Goal: Task Accomplishment & Management: Use online tool/utility

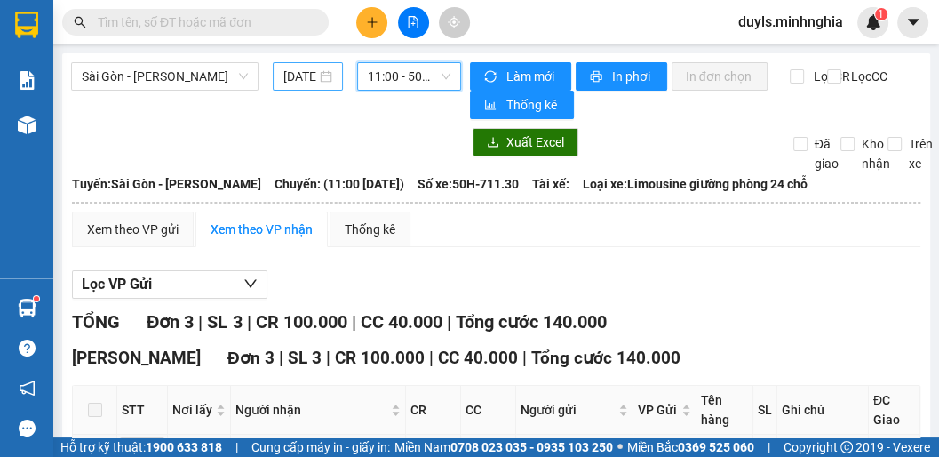
click at [290, 71] on input "[DATE]" at bounding box center [299, 77] width 33 height 20
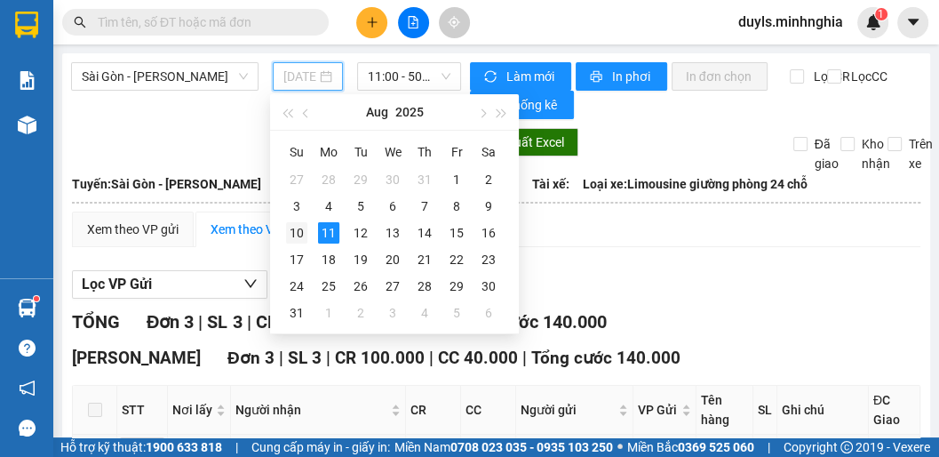
click at [301, 227] on div "10" at bounding box center [296, 232] width 21 height 21
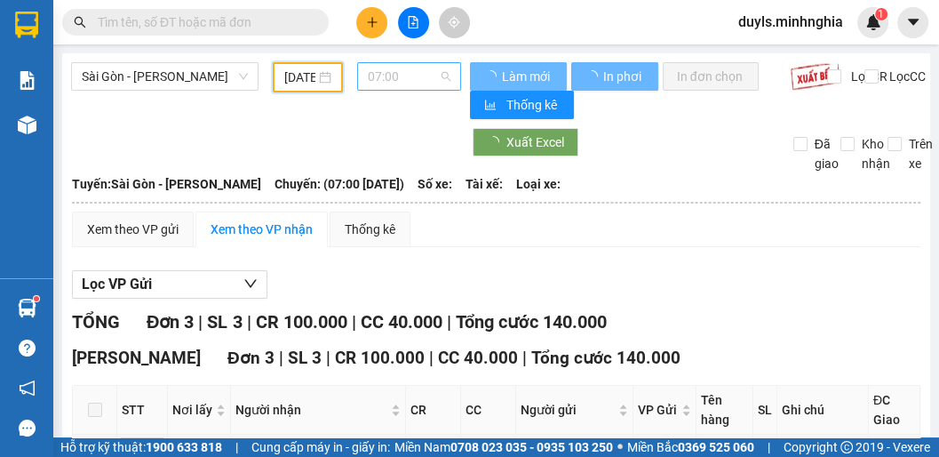
click at [407, 82] on span "07:00" at bounding box center [409, 76] width 83 height 27
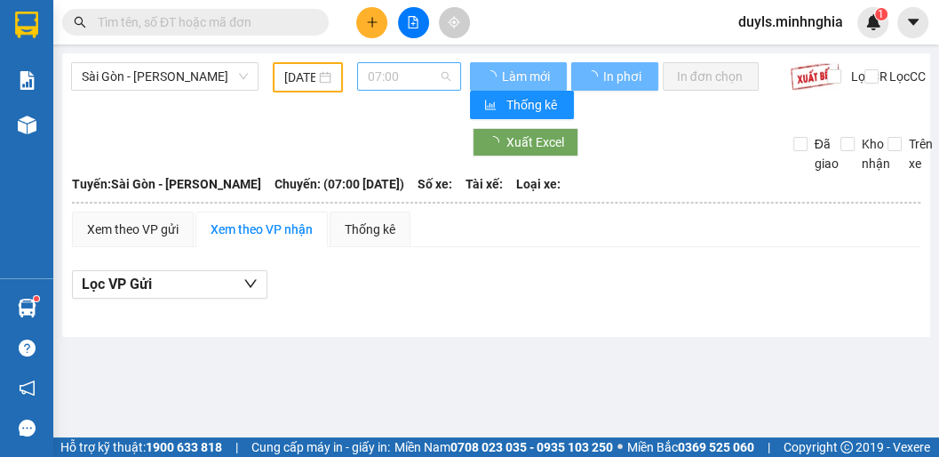
scroll to position [28, 0]
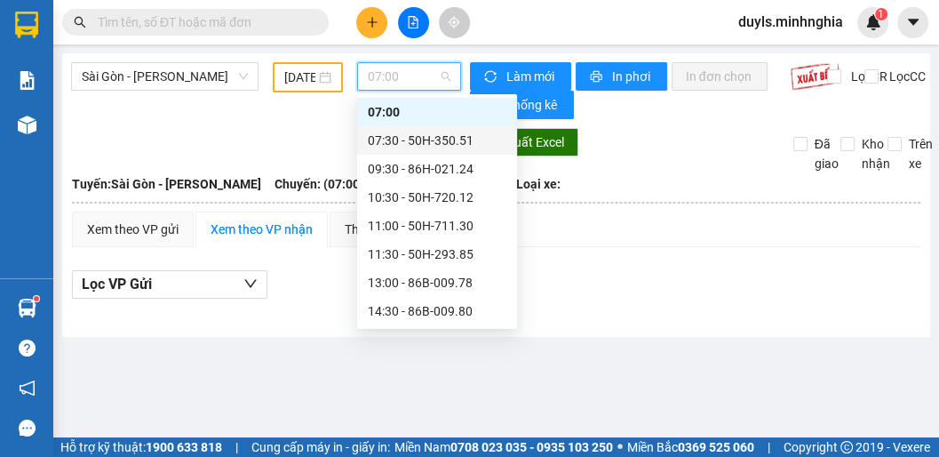
click at [422, 139] on div "07:30 - 50H-350.51" at bounding box center [437, 141] width 139 height 20
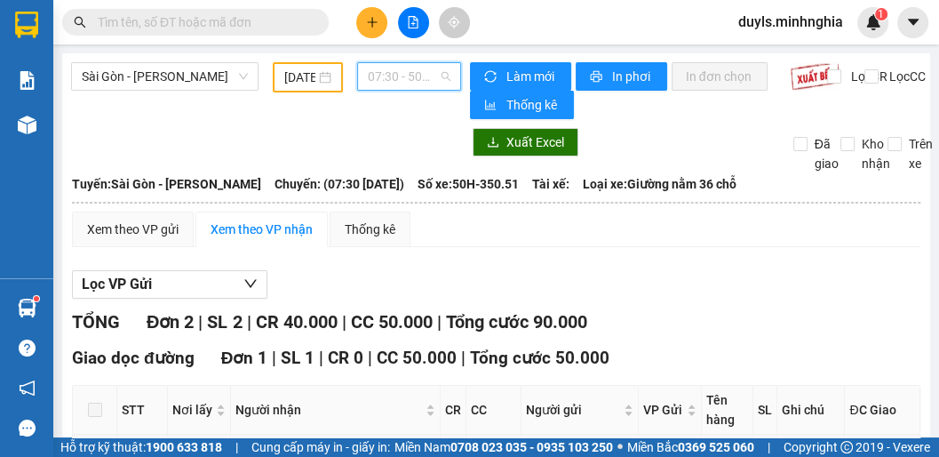
click at [411, 77] on span "07:30 - 50H-350.51" at bounding box center [409, 76] width 83 height 27
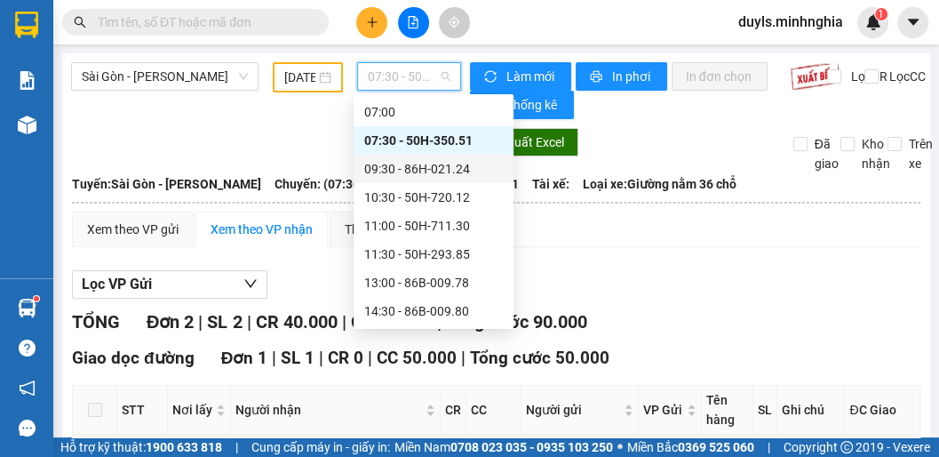
click at [427, 171] on div "09:30 - 86H-021.24" at bounding box center [433, 169] width 139 height 20
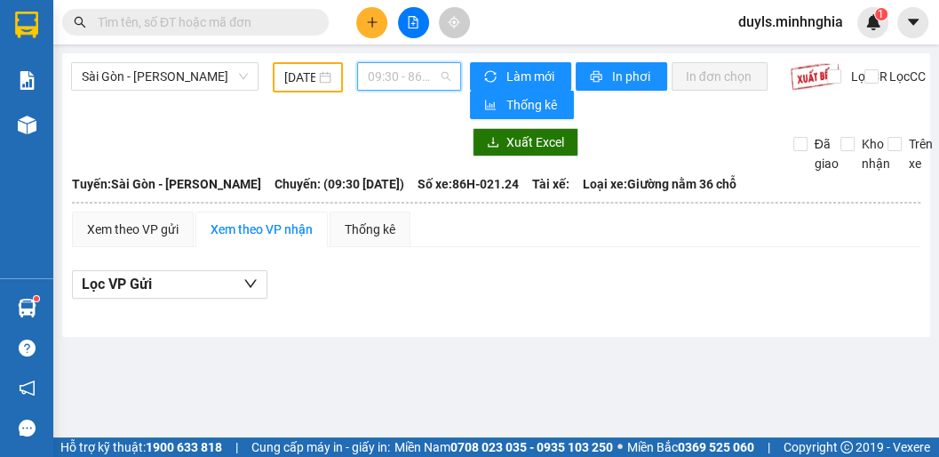
click at [400, 75] on span "09:30 - 86H-021.24" at bounding box center [409, 76] width 83 height 27
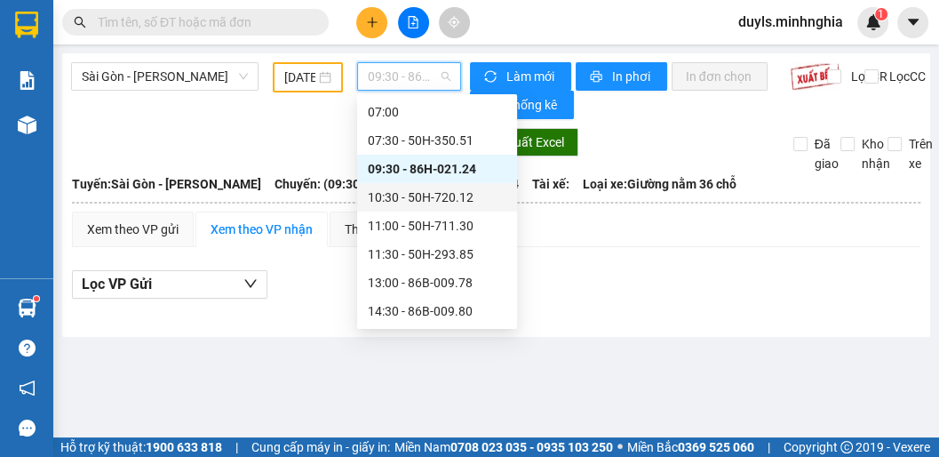
click at [410, 195] on div "10:30 - 50H-720.12" at bounding box center [437, 197] width 139 height 20
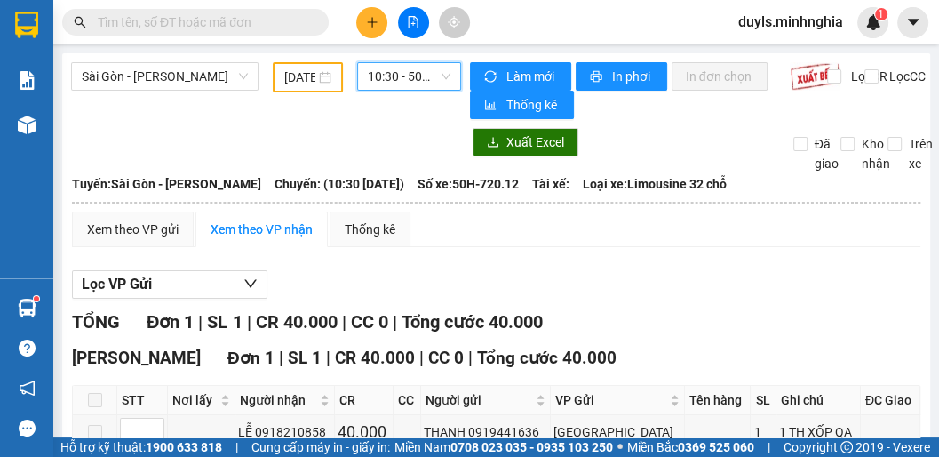
click at [405, 83] on span "10:30 - 50H-720.12" at bounding box center [409, 76] width 83 height 27
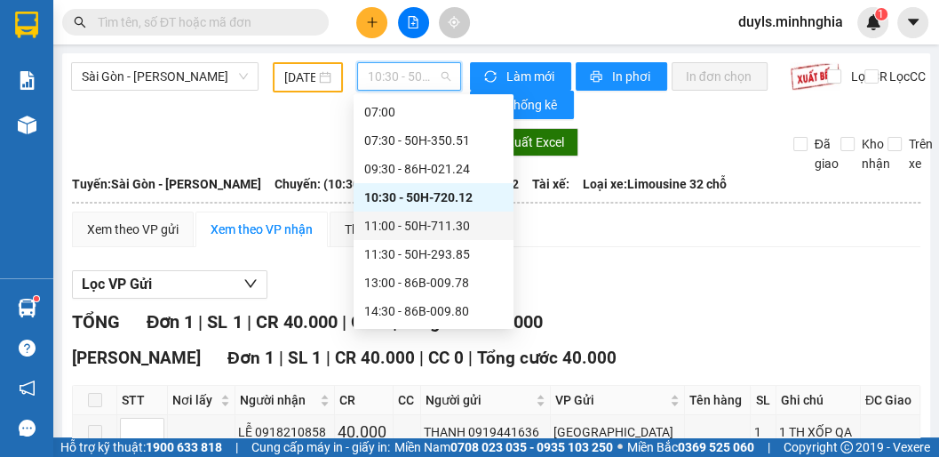
click at [395, 231] on div "11:00 - 50H-711.30" at bounding box center [433, 226] width 139 height 20
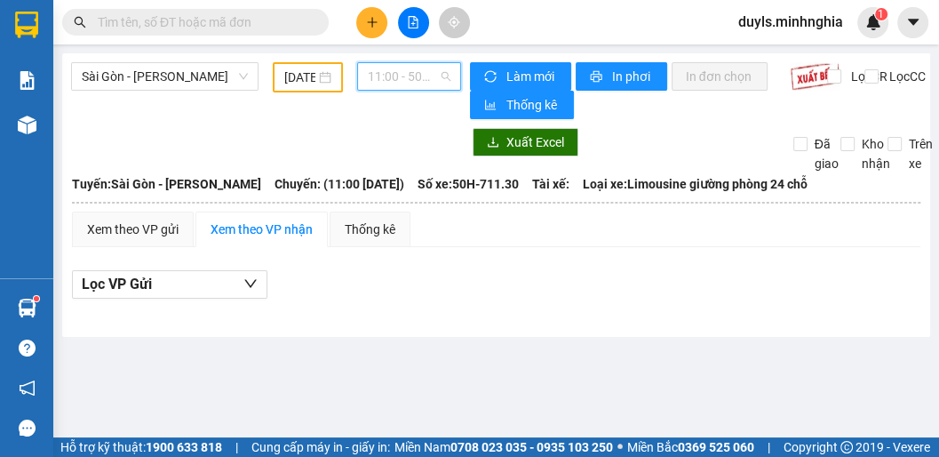
click at [387, 80] on span "11:00 - 50H-711.30" at bounding box center [409, 76] width 83 height 27
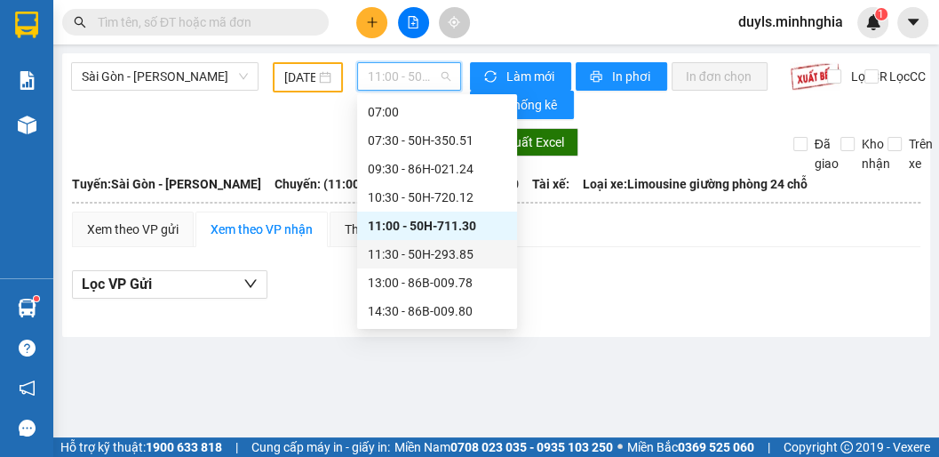
click at [411, 254] on div "11:30 - 50H-293.85" at bounding box center [437, 254] width 139 height 20
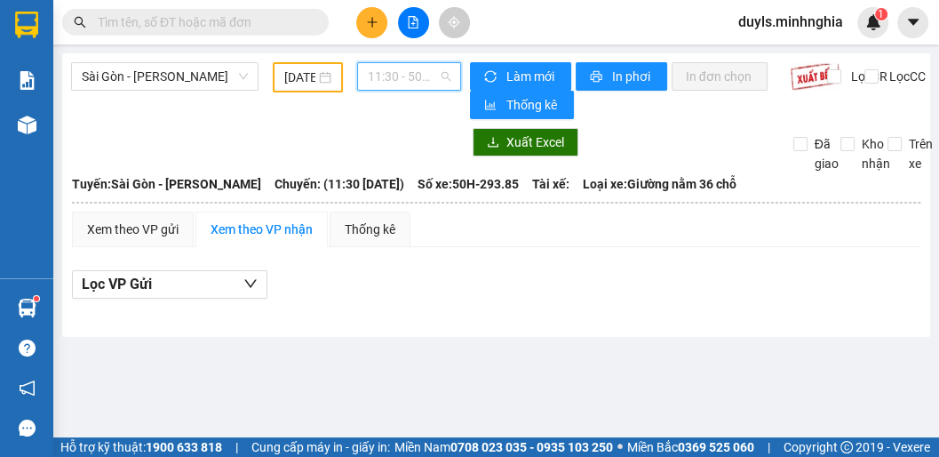
click at [410, 88] on span "11:30 - 50H-293.85" at bounding box center [409, 76] width 83 height 27
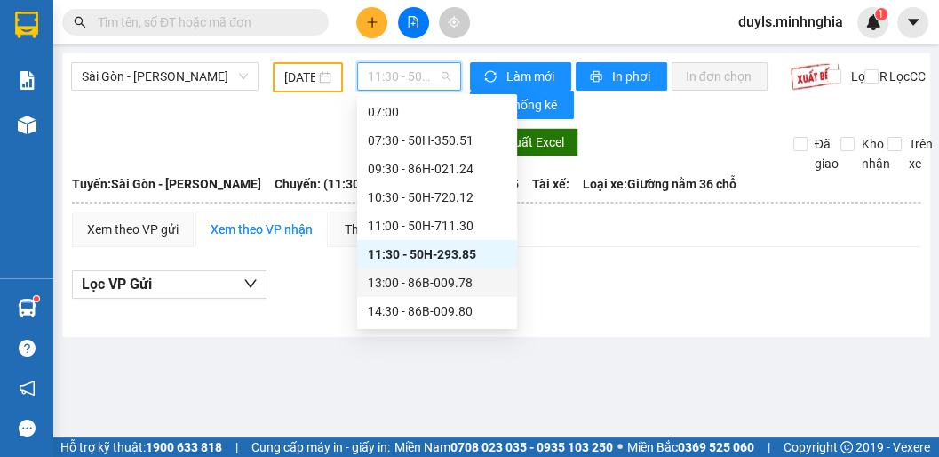
click at [425, 287] on div "13:00 - 86B-009.78" at bounding box center [437, 283] width 139 height 20
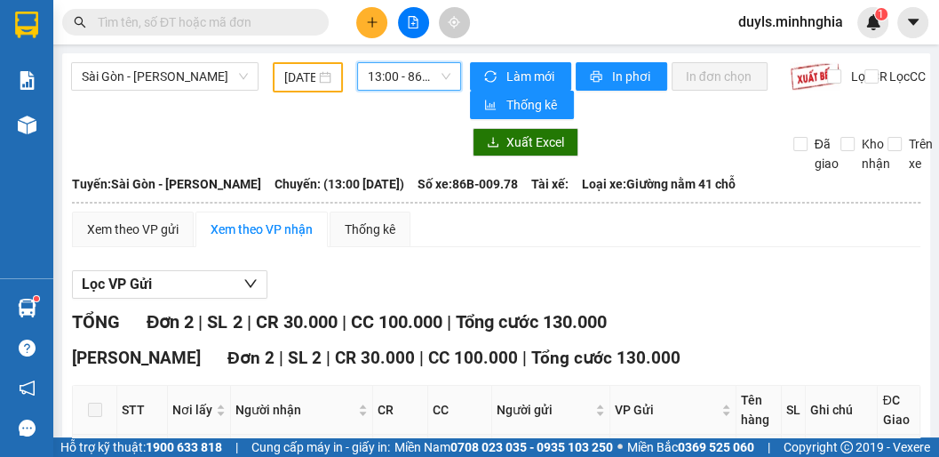
click at [402, 50] on main "[GEOGRAPHIC_DATA] - Phan Rí [DATE] 13:00 13:00 - 86B-009.78 Làm mới In phơi In …" at bounding box center [469, 218] width 939 height 437
click at [404, 72] on span "13:00 - 86B-009.78" at bounding box center [409, 76] width 83 height 27
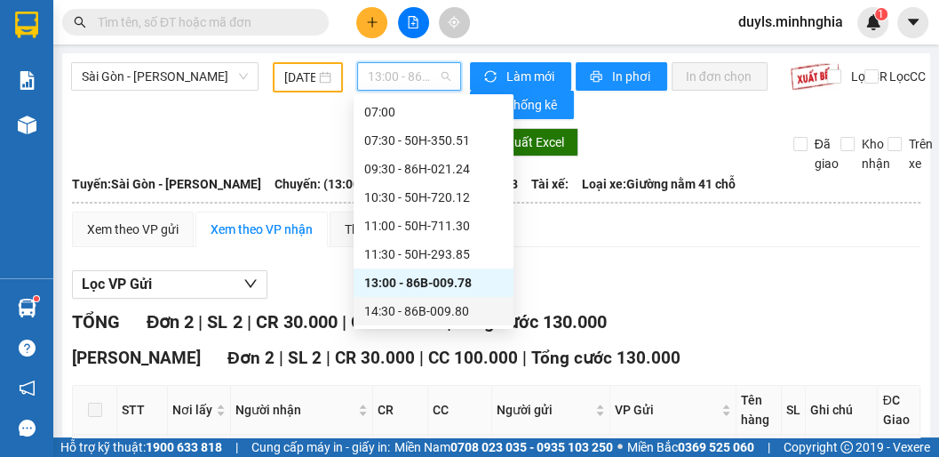
click at [443, 307] on div "14:30 - 86B-009.80" at bounding box center [433, 311] width 139 height 20
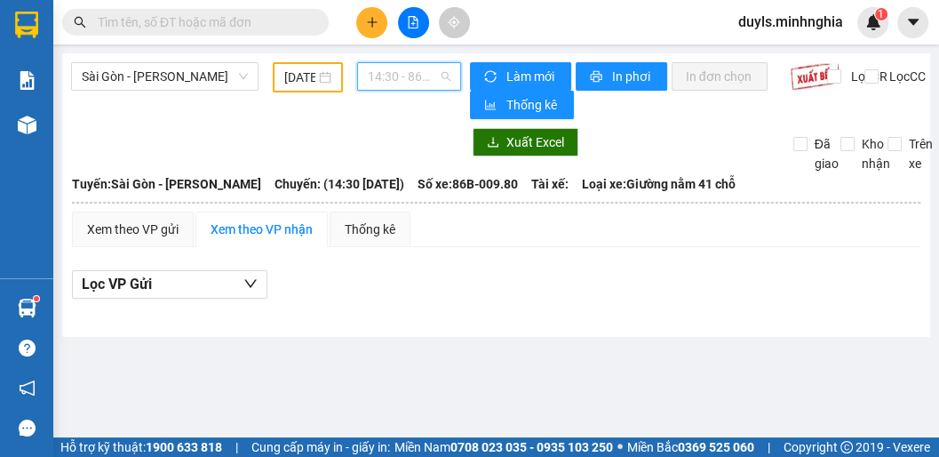
click at [403, 80] on span "14:30 - 86B-009.80" at bounding box center [409, 76] width 83 height 27
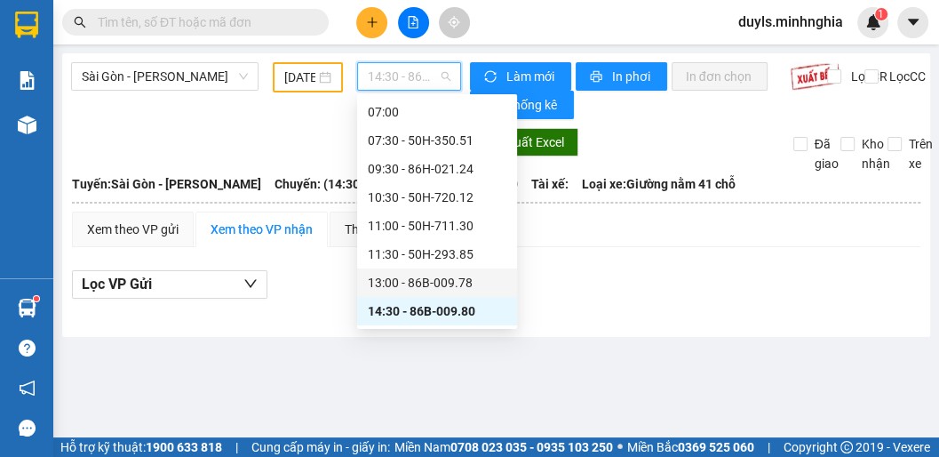
scroll to position [100, 0]
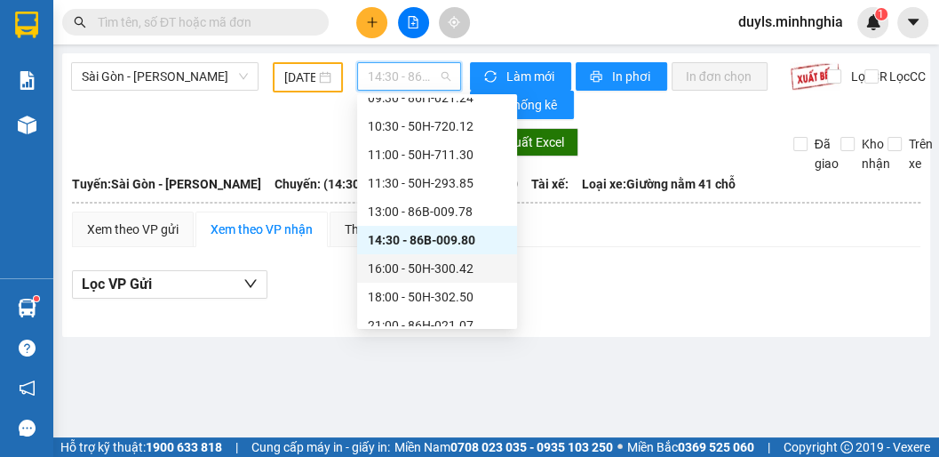
click at [431, 259] on div "16:00 - 50H-300.42" at bounding box center [437, 269] width 139 height 20
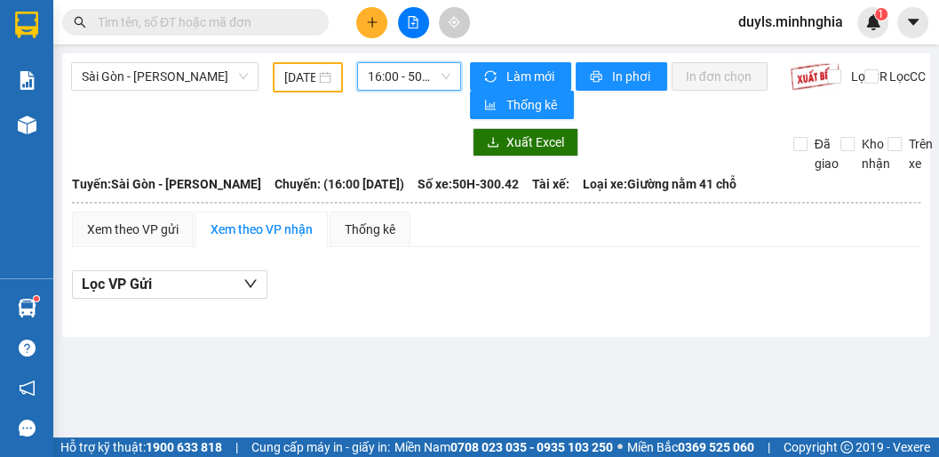
click at [395, 87] on span "16:00 - 50H-300.42" at bounding box center [409, 76] width 83 height 27
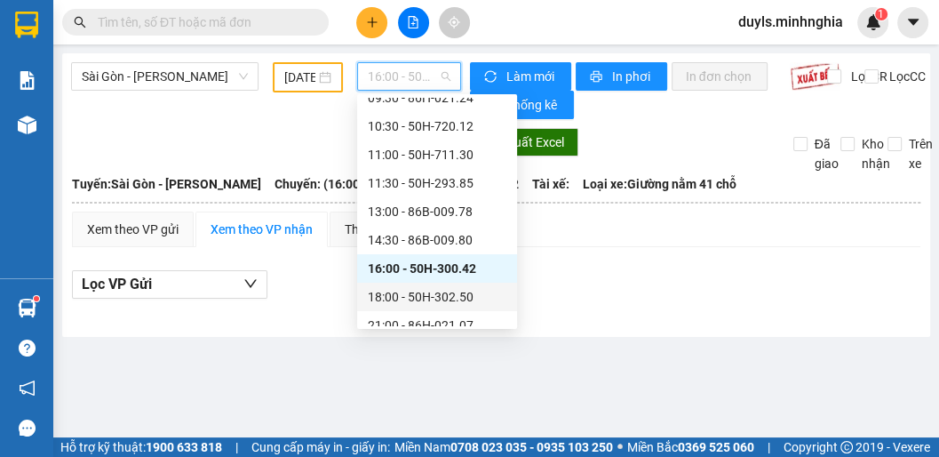
click at [443, 302] on div "18:00 - 50H-302.50" at bounding box center [437, 297] width 139 height 20
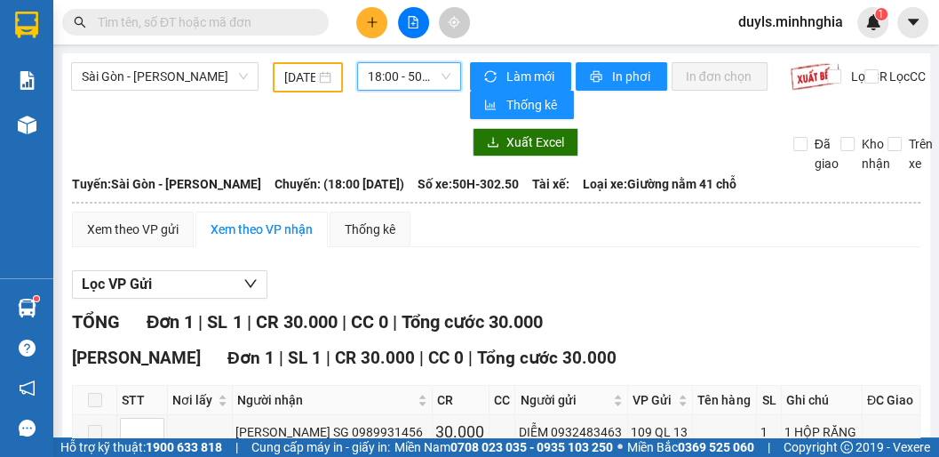
click at [300, 81] on input "[DATE]" at bounding box center [299, 78] width 31 height 20
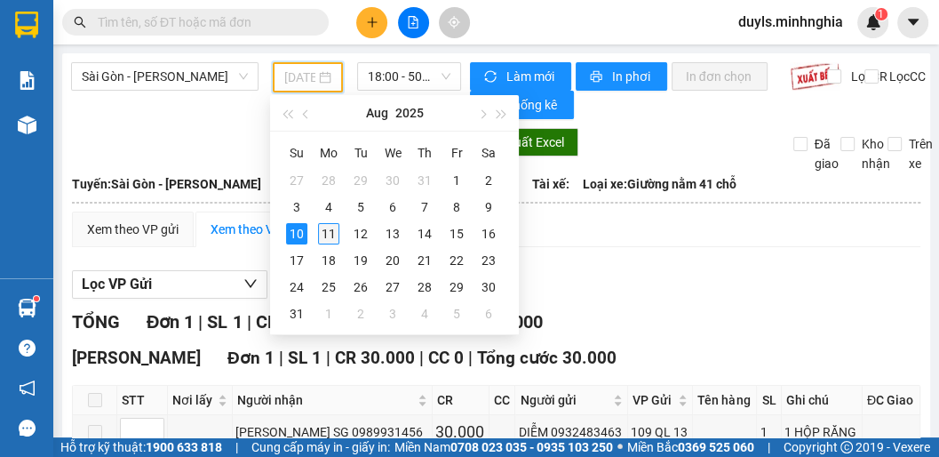
click at [331, 243] on div "11" at bounding box center [328, 233] width 21 height 21
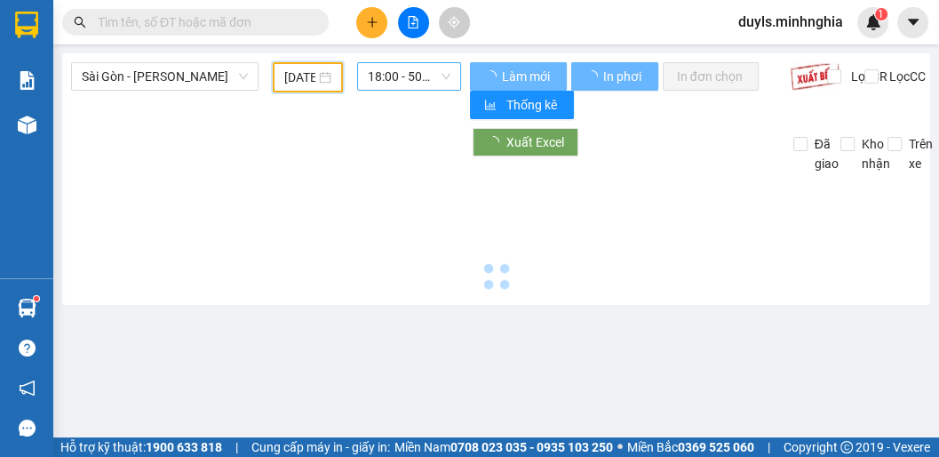
type input "[DATE]"
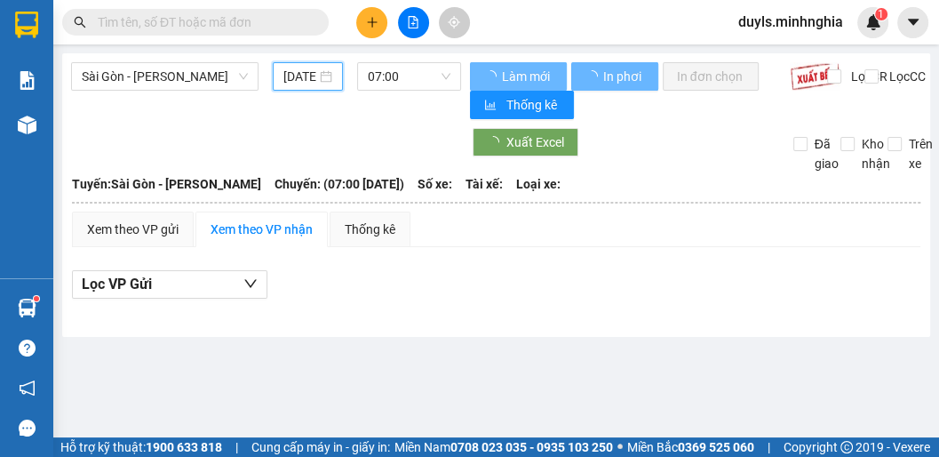
click at [408, 80] on span "07:00" at bounding box center [409, 76] width 83 height 27
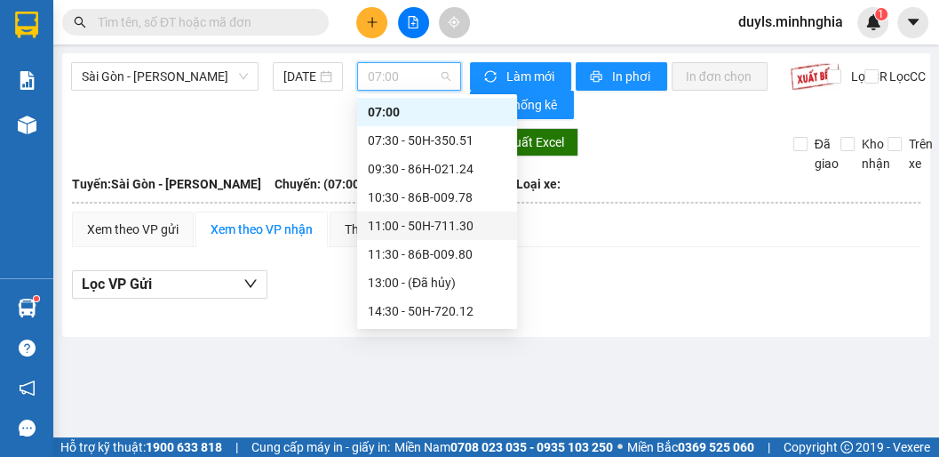
scroll to position [100, 0]
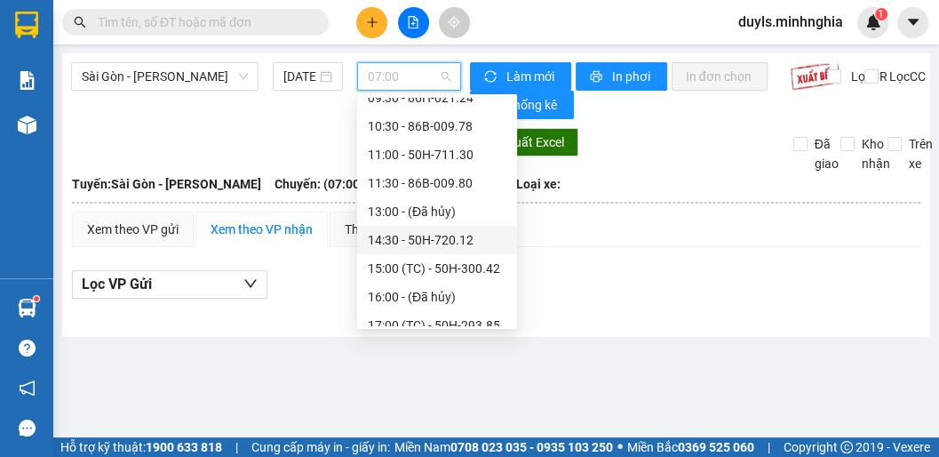
click at [409, 233] on div "14:30 - 50H-720.12" at bounding box center [437, 240] width 139 height 20
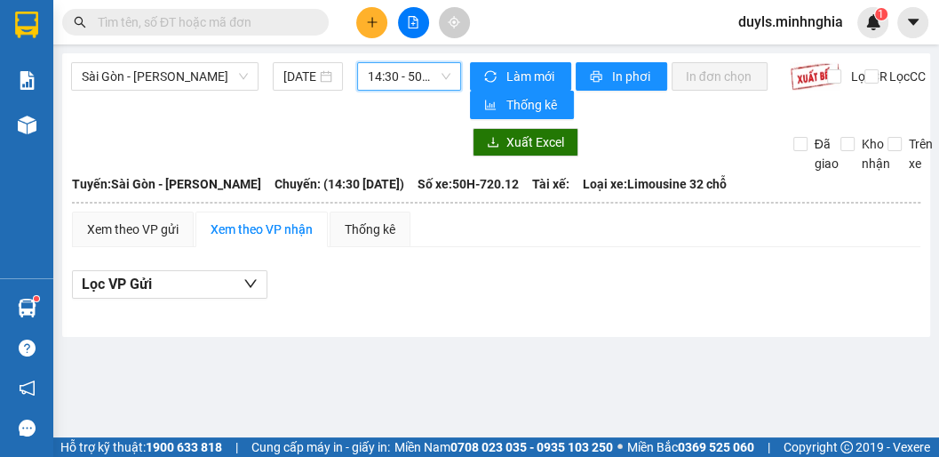
click at [418, 81] on span "14:30 - 50H-720.12" at bounding box center [409, 76] width 83 height 27
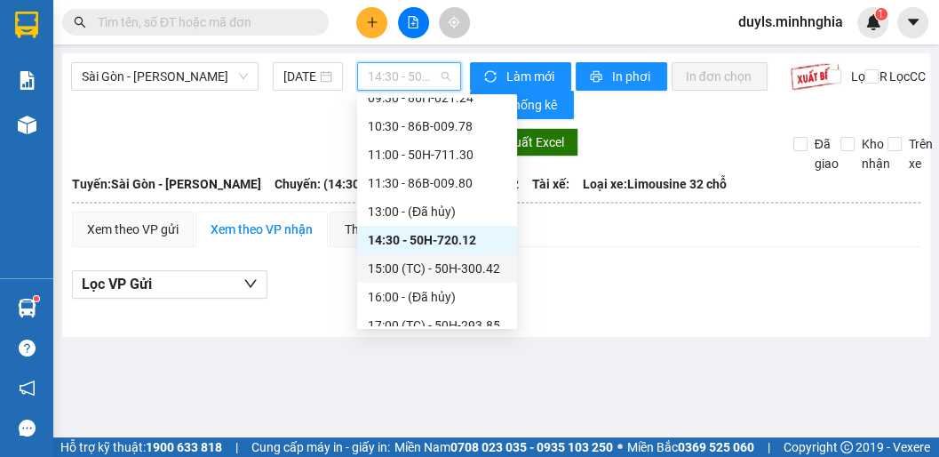
click at [427, 270] on div "15:00 (TC) - 50H-300.42" at bounding box center [437, 269] width 139 height 20
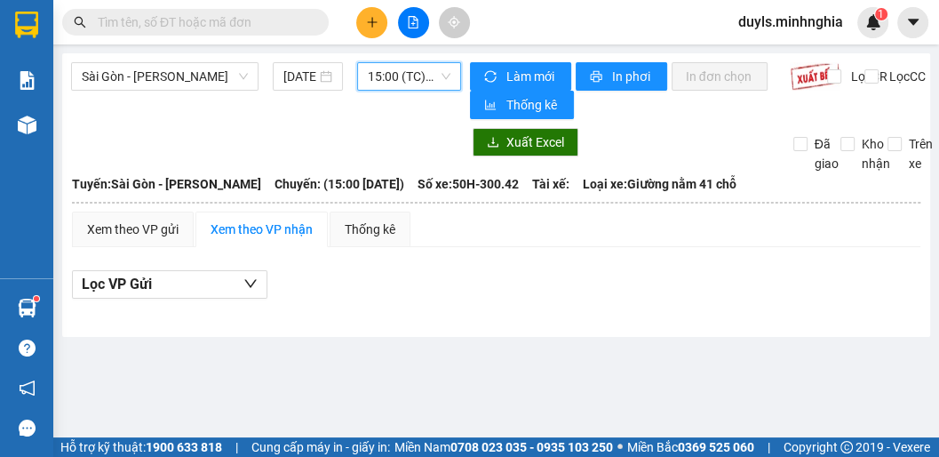
click at [403, 85] on span "15:00 (TC) - 50H-300.42" at bounding box center [409, 76] width 83 height 27
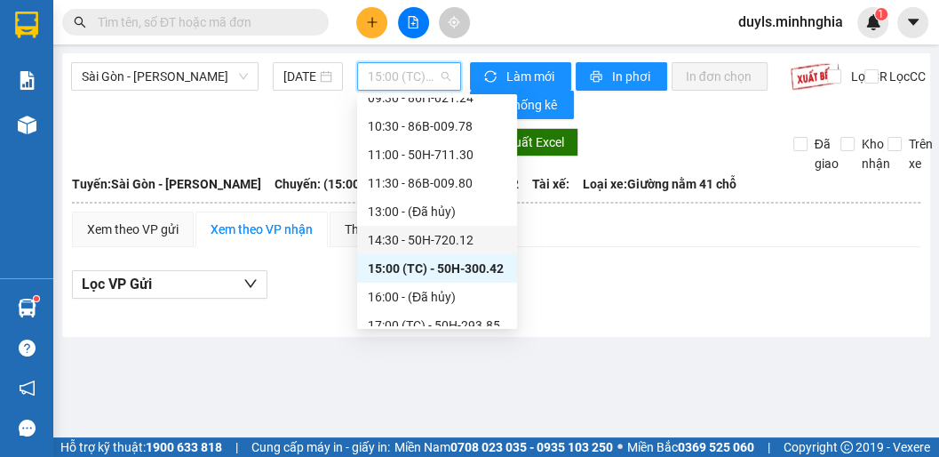
click at [451, 240] on div "14:30 - 50H-720.12" at bounding box center [437, 240] width 139 height 20
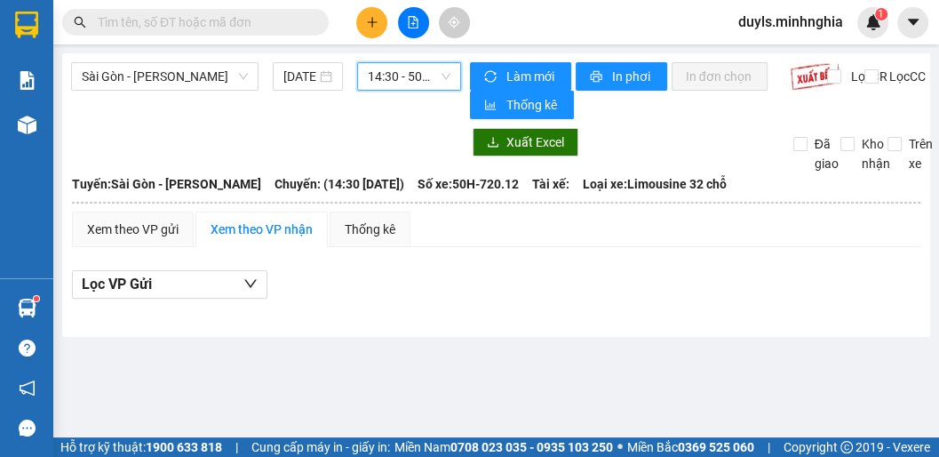
click at [388, 77] on span "14:30 - 50H-720.12" at bounding box center [409, 76] width 83 height 27
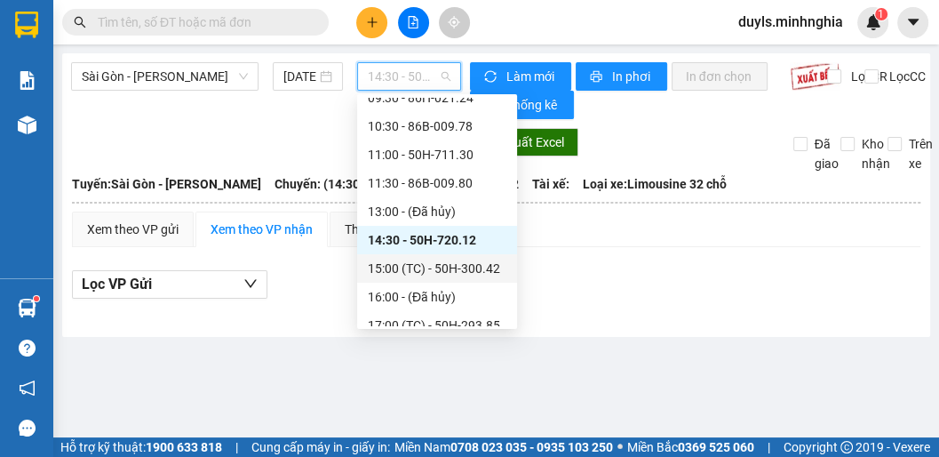
scroll to position [171, 0]
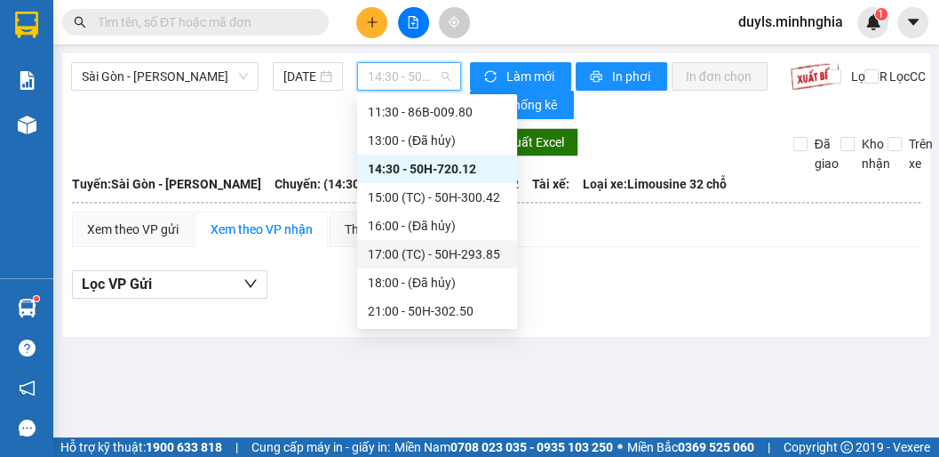
click at [457, 250] on div "17:00 (TC) - 50H-293.85" at bounding box center [437, 254] width 139 height 20
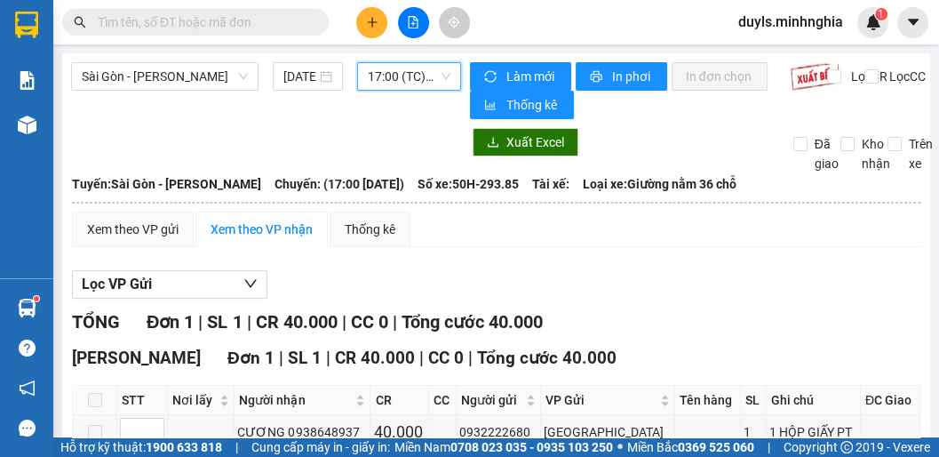
click at [385, 68] on span "17:00 (TC) - 50H-293.85" at bounding box center [409, 76] width 83 height 27
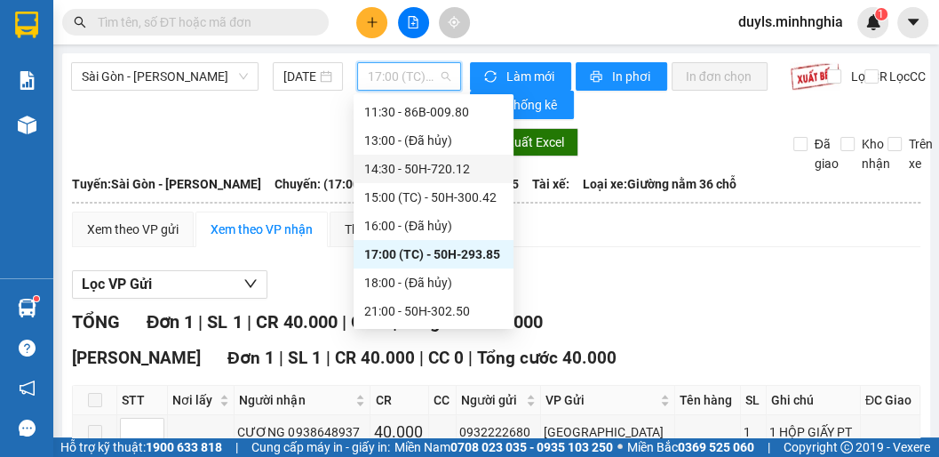
click at [408, 176] on div "14:30 - 50H-720.12" at bounding box center [433, 169] width 139 height 20
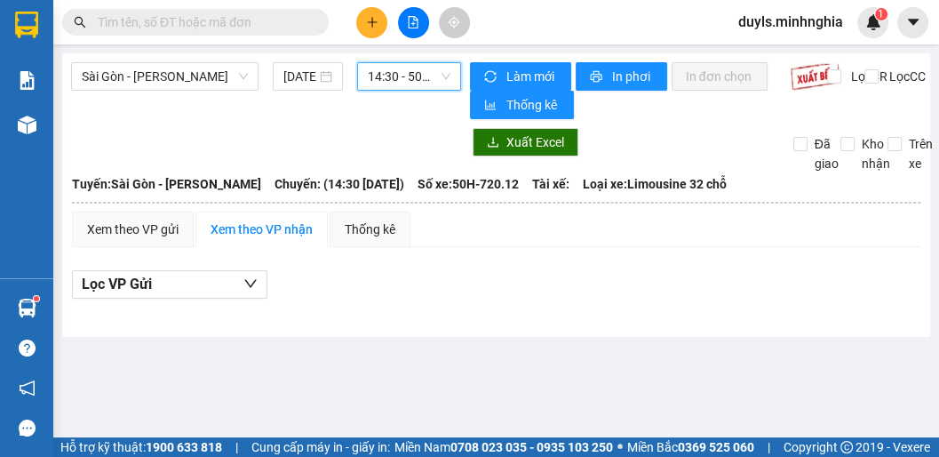
click at [405, 163] on div "Xuất Excel Đã giao Kho nhận Trên xe" at bounding box center [496, 150] width 850 height 45
